Goal: Transaction & Acquisition: Purchase product/service

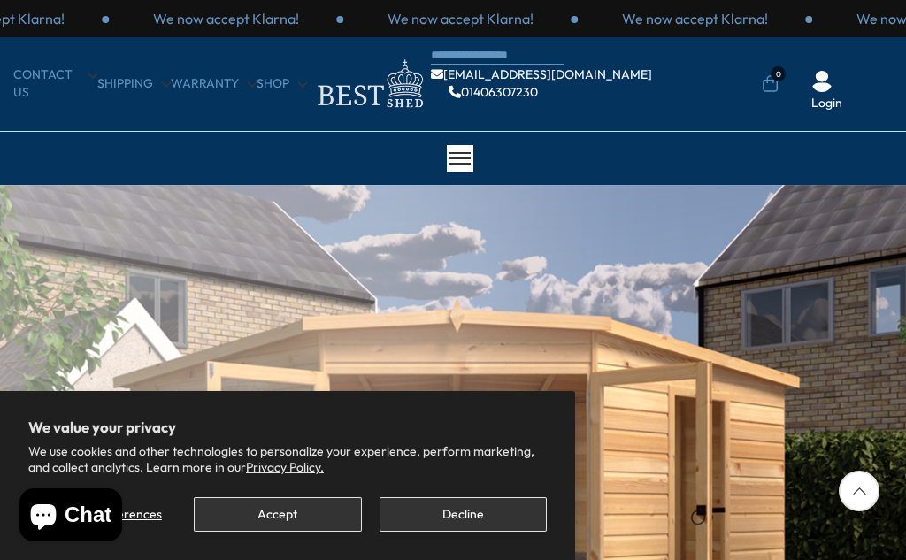
click at [477, 526] on button "Decline" at bounding box center [463, 514] width 167 height 35
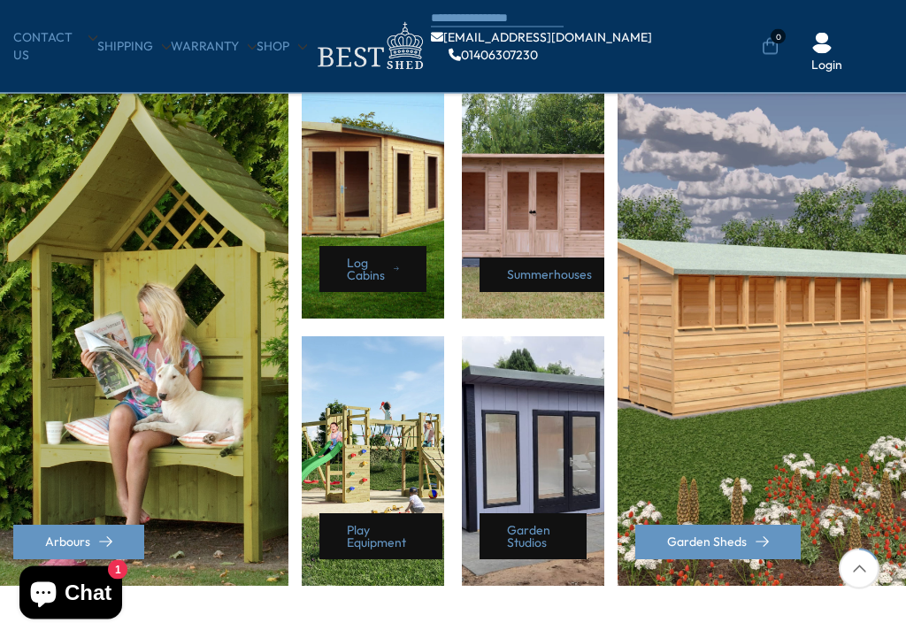
scroll to position [797, 0]
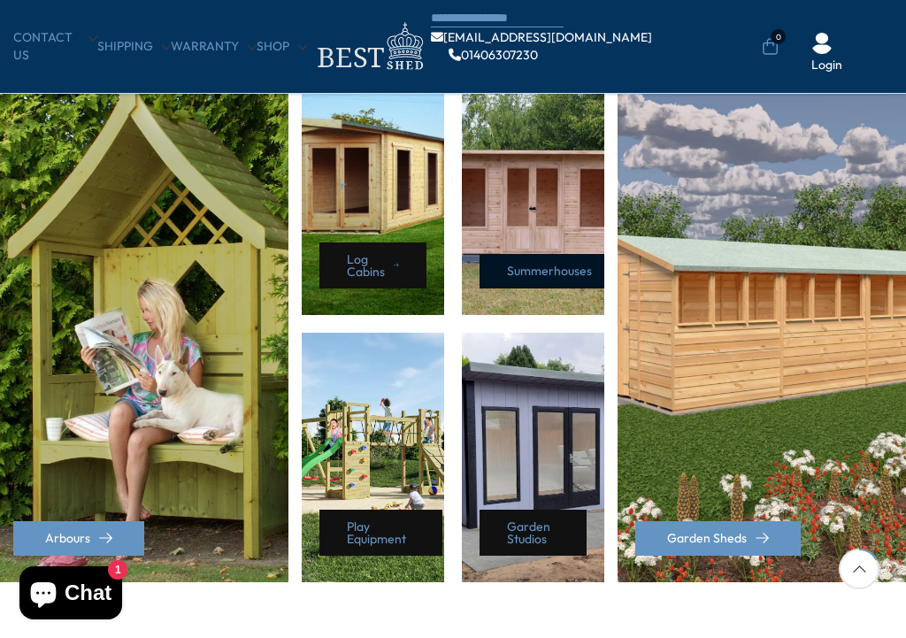
click at [550, 269] on link "Summerhouses" at bounding box center [554, 271] width 149 height 35
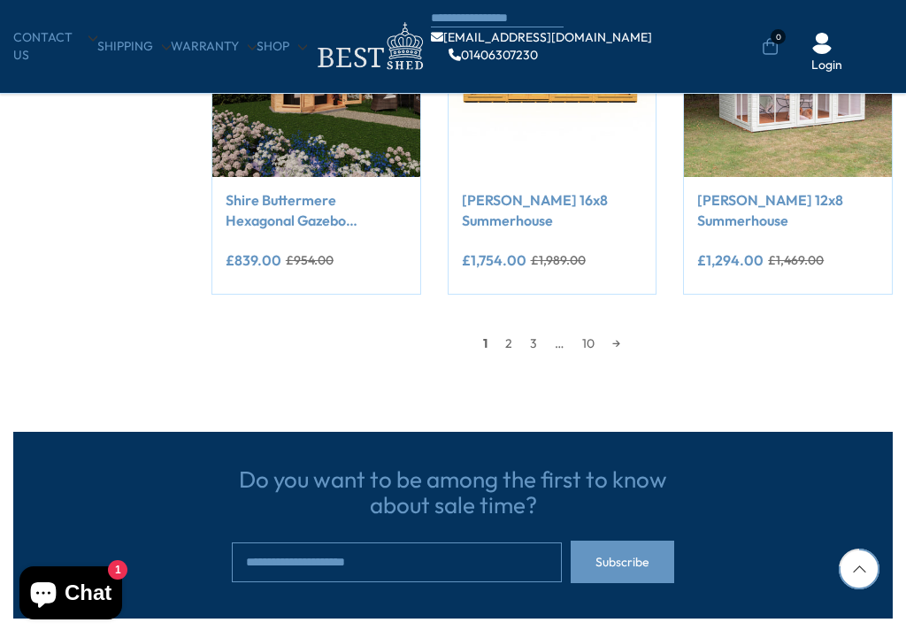
scroll to position [1473, 0]
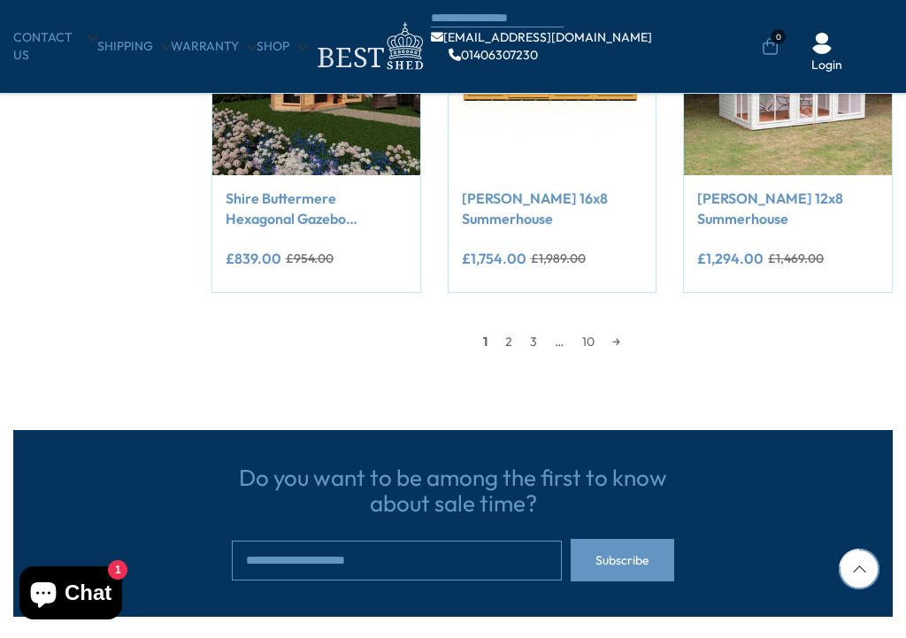
click at [882, 350] on div "1 2 3 … 10 →" at bounding box center [552, 341] width 681 height 27
click at [621, 341] on link "→" at bounding box center [617, 341] width 26 height 27
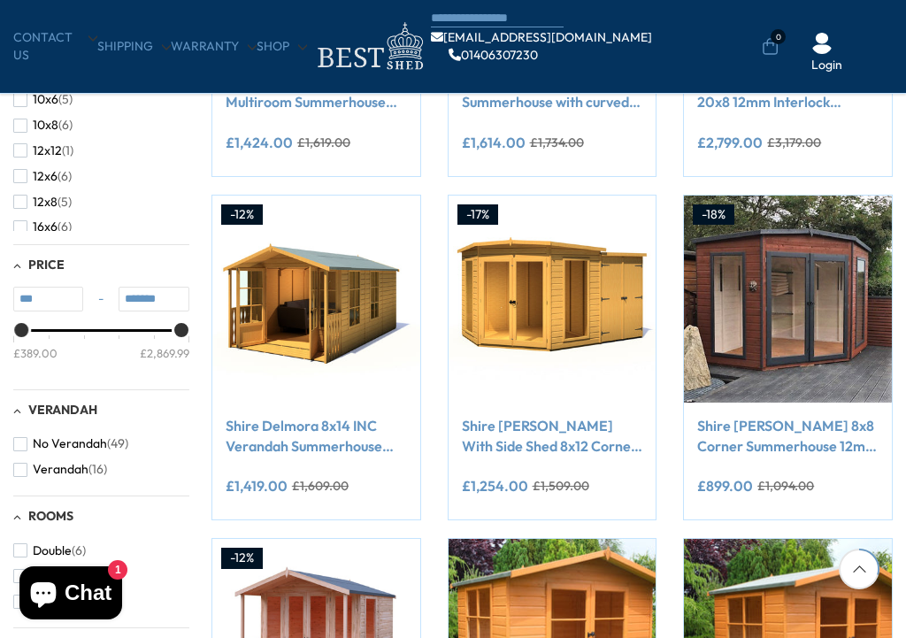
scroll to position [567, 0]
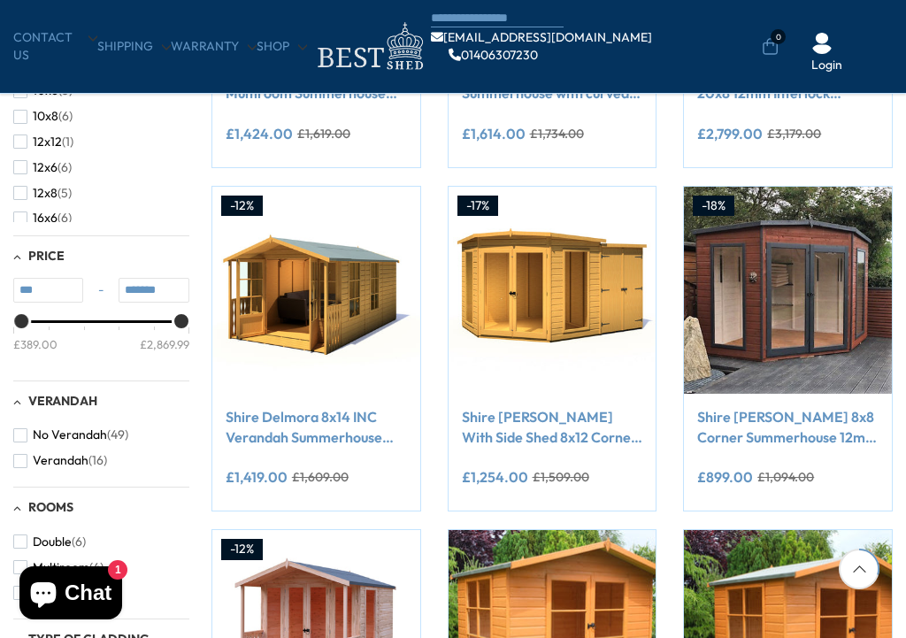
click at [552, 293] on img at bounding box center [553, 291] width 208 height 208
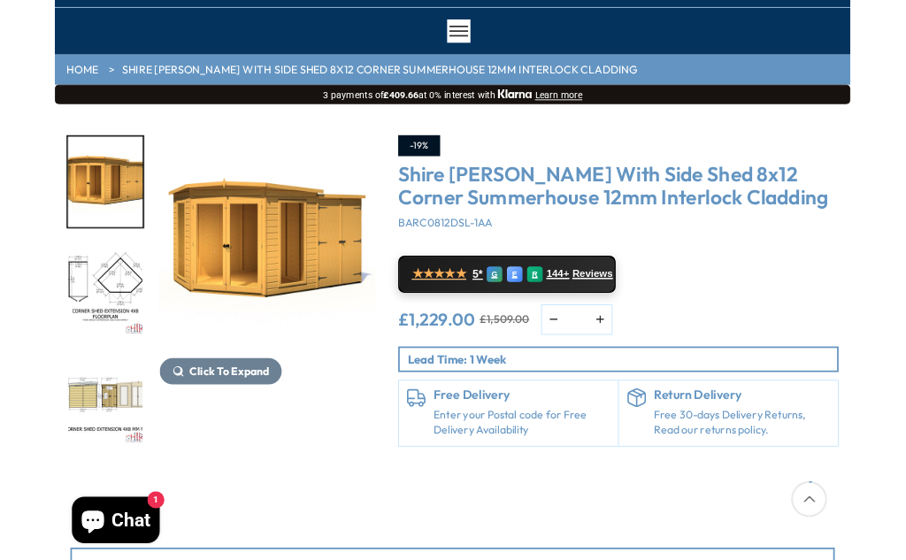
scroll to position [124, 0]
